Goal: Browse casually

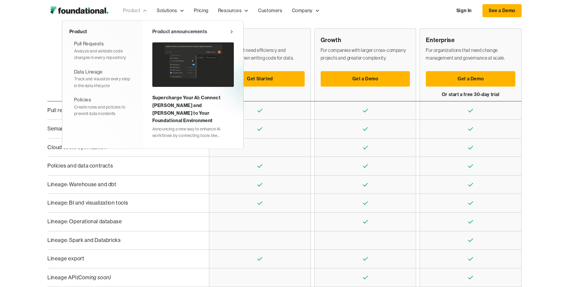
click at [134, 12] on div "Product" at bounding box center [131, 11] width 17 height 8
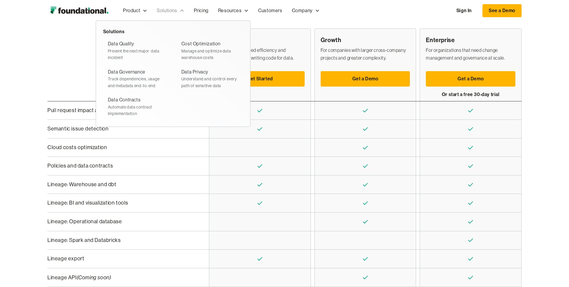
click at [159, 10] on div "Solutions" at bounding box center [167, 11] width 20 height 8
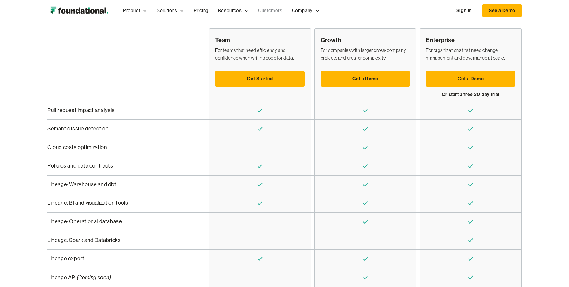
click at [260, 11] on link "Customers" at bounding box center [269, 11] width 33 height 20
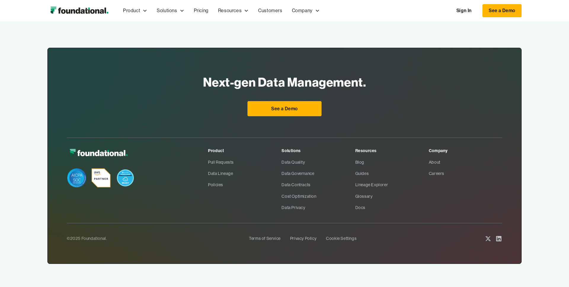
scroll to position [444, 0]
click at [90, 12] on img "home" at bounding box center [79, 11] width 64 height 12
